Goal: Task Accomplishment & Management: Manage account settings

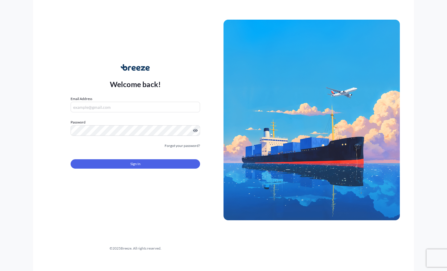
click at [103, 111] on input "Email Address" at bounding box center [135, 107] width 129 height 11
type input "[PERSON_NAME][EMAIL_ADDRESS][DOMAIN_NAME]"
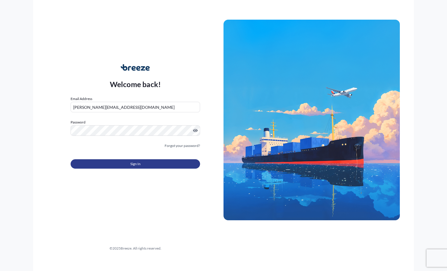
click at [143, 163] on button "Sign In" at bounding box center [135, 163] width 129 height 9
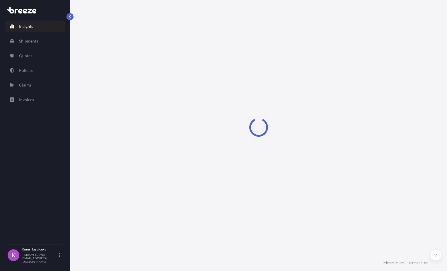
select select "2025"
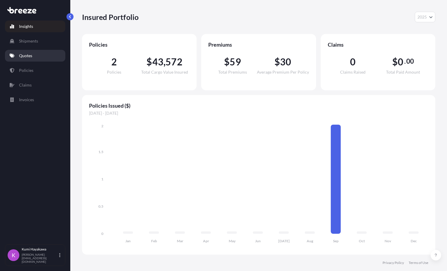
click at [29, 59] on link "Quotes" at bounding box center [35, 56] width 60 height 12
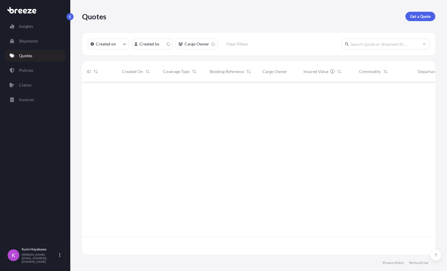
scroll to position [171, 349]
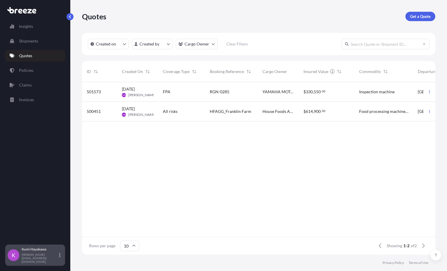
click at [27, 251] on p "[PERSON_NAME]" at bounding box center [40, 249] width 36 height 5
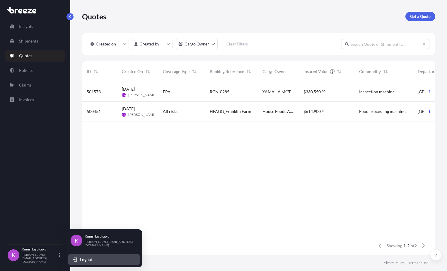
click at [88, 256] on span "Logout" at bounding box center [86, 259] width 13 height 6
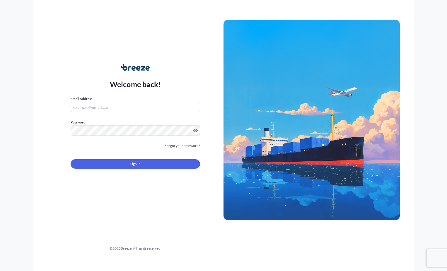
type input "[PERSON_NAME][EMAIL_ADDRESS][DOMAIN_NAME]"
